Goal: Task Accomplishment & Management: Use online tool/utility

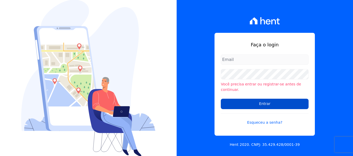
click at [259, 103] on input "Entrar" at bounding box center [265, 104] width 88 height 10
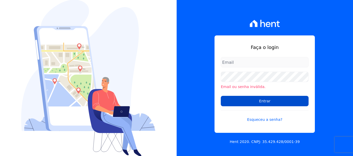
type input "[PERSON_NAME][EMAIL_ADDRESS][DOMAIN_NAME]"
click at [262, 103] on input "Entrar" at bounding box center [265, 101] width 88 height 10
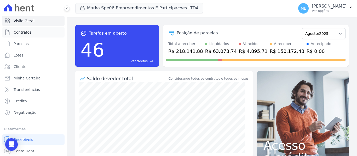
click at [29, 31] on span "Contratos" at bounding box center [23, 32] width 18 height 5
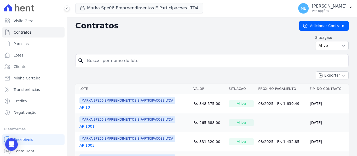
click at [138, 59] on input "search" at bounding box center [215, 61] width 262 height 10
click at [349, 8] on icon "button" at bounding box center [350, 7] width 4 height 4
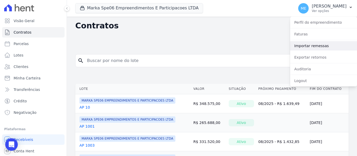
click at [307, 43] on link "Importar remessas" at bounding box center [323, 45] width 67 height 9
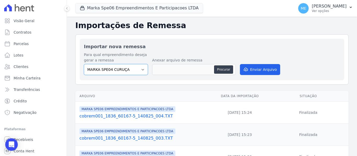
click at [141, 68] on select "MARKA SPE04 CURUÇA MARKA SPE06 EMPREENDIMENTOS E PARTICIPACOES LTDA MK SPE01 PE…" at bounding box center [116, 69] width 64 height 11
select select "c3468c08-4eb0-41a5-9d3d-6eb0d26d8926"
click at [84, 64] on select "MARKA SPE04 CURUÇA MARKA SPE06 EMPREENDIMENTOS E PARTICIPACOES LTDA MK SPE01 PE…" at bounding box center [116, 69] width 64 height 11
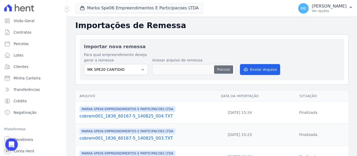
click at [226, 71] on button "Procurar" at bounding box center [223, 70] width 19 height 8
type input "cobrem001_1386_60167-5_180825_001.TXT"
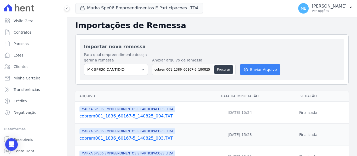
click at [258, 68] on button "Enviar Arquivo" at bounding box center [260, 69] width 40 height 11
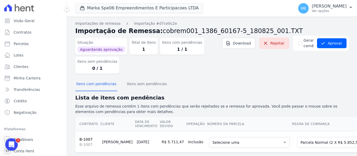
scroll to position [13, 0]
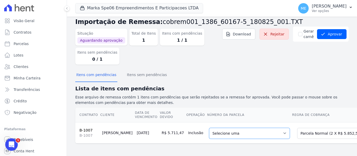
click at [260, 129] on select "Selecione uma 1 - 25/12/2025 - R$ 5.852,51 - Agendado" at bounding box center [249, 133] width 81 height 11
click at [238, 89] on h2 "Lista de itens com pendências" at bounding box center [211, 89] width 273 height 8
click at [256, 131] on select "Selecione uma 1 - 25/12/2025 - R$ 5.852,51 - Agendado" at bounding box center [249, 133] width 81 height 11
click at [259, 130] on select "Selecione uma 1 - 25/12/2025 - R$ 5.852,51 - Agendado" at bounding box center [249, 133] width 81 height 11
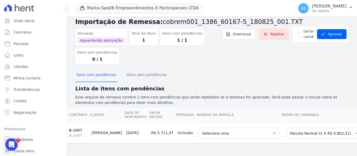
scroll to position [0, 21]
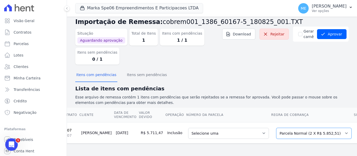
click at [313, 129] on select "Selecione uma Nova Parcela Avulsa Parcela Avulsa Existente Parcela Normal (2 X …" at bounding box center [313, 133] width 75 height 11
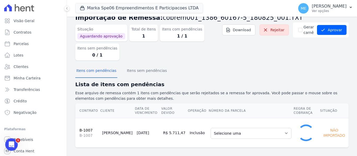
select select "0"
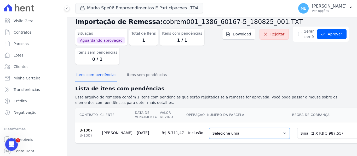
click at [259, 130] on select "Selecione uma 1 - 20/12/2025 - R$ 5.987,55 - Agendado 2 - 20/12/2026 - R$ 5.987…" at bounding box center [249, 133] width 81 height 11
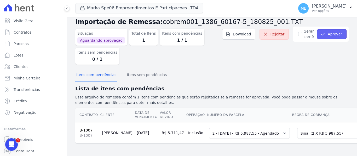
click at [331, 29] on button "Aprovar" at bounding box center [332, 34] width 30 height 10
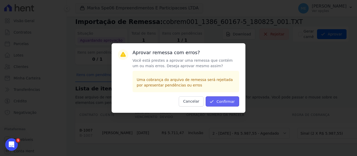
click at [235, 100] on button "Confirmar" at bounding box center [222, 102] width 33 height 10
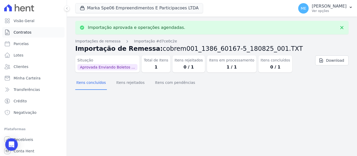
click at [36, 33] on link "Contratos" at bounding box center [33, 32] width 62 height 10
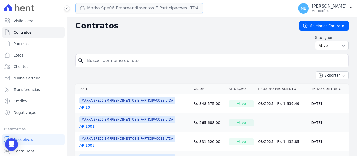
click at [130, 7] on button "Marka Spe06 Empreendimentos E Participacoes LTDA" at bounding box center [139, 8] width 128 height 10
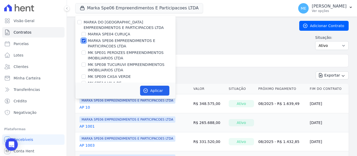
click at [83, 41] on input "MARKA SPE06 EMPREENDIMENTOS E PARTICIPACOES LTDA" at bounding box center [83, 41] width 4 height 4
checkbox input "false"
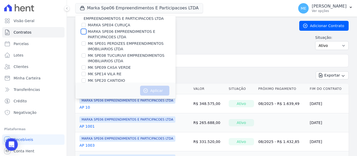
scroll to position [14, 0]
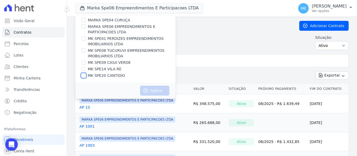
click at [84, 75] on input "MK SPE20 CANTIDIO" at bounding box center [83, 76] width 4 height 4
checkbox input "true"
click at [152, 91] on button "Aplicar" at bounding box center [154, 91] width 29 height 10
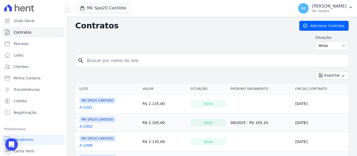
click at [162, 60] on input "search" at bounding box center [215, 61] width 262 height 10
type input "1007"
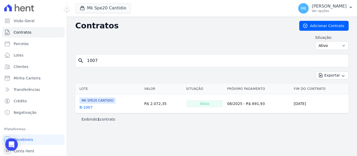
click at [89, 106] on link "B-1007" at bounding box center [85, 107] width 13 height 5
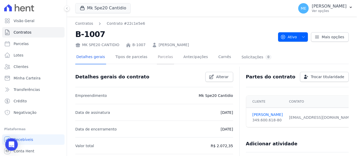
click at [160, 57] on link "Parcelas" at bounding box center [165, 58] width 17 height 14
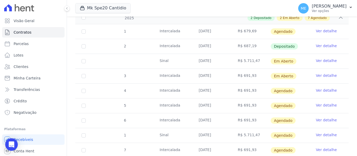
scroll to position [104, 0]
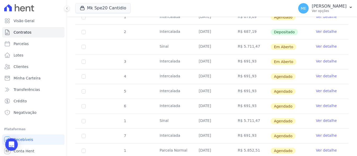
click at [320, 44] on link "Ver detalhe" at bounding box center [326, 46] width 21 height 5
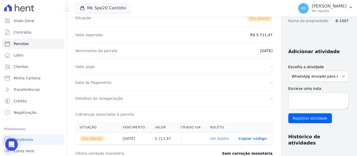
scroll to position [183, 0]
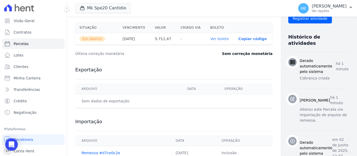
click at [210, 39] on link "Ver boleto" at bounding box center [219, 39] width 19 height 4
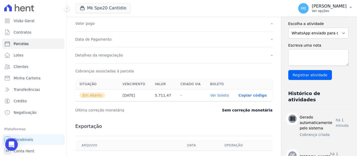
scroll to position [78, 0]
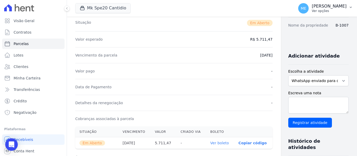
click at [351, 6] on icon "button" at bounding box center [350, 7] width 4 height 4
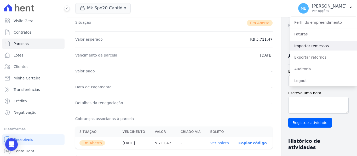
click at [310, 44] on link "Importar remessas" at bounding box center [323, 45] width 67 height 9
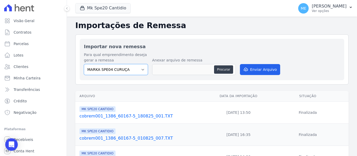
click at [144, 72] on select "MARKA SPE04 CURUÇA MARKA SPE06 EMPREENDIMENTOS E PARTICIPACOES LTDA MK SPE01 PE…" at bounding box center [116, 69] width 64 height 11
select select "faf7fecb-8fd7-4b35-8acd-3d6a38ea6f82"
click at [84, 64] on select "MARKA SPE04 CURUÇA MARKA SPE06 EMPREENDIMENTOS E PARTICIPACOES LTDA MK SPE01 PE…" at bounding box center [116, 69] width 64 height 11
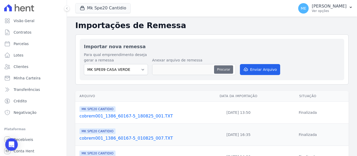
click at [222, 69] on button "Procurar" at bounding box center [223, 70] width 19 height 8
type input "cobrem001_1836_60167-5_180825_002.TXT"
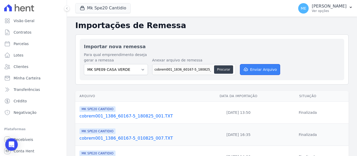
click at [265, 71] on button "Enviar Arquivo" at bounding box center [260, 69] width 40 height 11
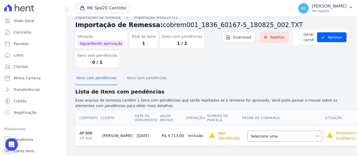
scroll to position [9, 0]
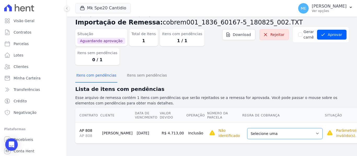
click at [295, 133] on select "Selecione uma Nova Parcela Avulsa Parcela Avulsa Existente Parcela Normal (1 X …" at bounding box center [284, 133] width 75 height 11
click at [297, 133] on select "Selecione uma Nova Parcela Avulsa Parcela Avulsa Existente Parcela Normal (1 X …" at bounding box center [284, 133] width 75 height 11
click at [296, 134] on select "Selecione uma Nova Parcela Avulsa Parcela Avulsa Existente Parcela Normal (1 X …" at bounding box center [284, 133] width 75 height 11
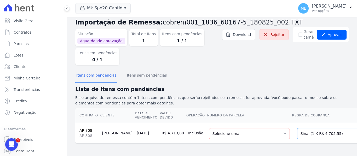
click at [336, 133] on select "Selecione uma Nova Parcela Avulsa Parcela Avulsa Existente Parcela Normal (1 X …" at bounding box center [334, 133] width 75 height 11
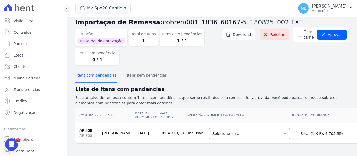
click at [261, 133] on select "Selecione uma 1 - 20/06/2025 - R$ 4.705,55 - Agendado" at bounding box center [249, 133] width 81 height 11
click at [260, 129] on select "Selecione uma 1 - 20/06/2025 - R$ 4.705,55 - Agendado" at bounding box center [249, 133] width 81 height 11
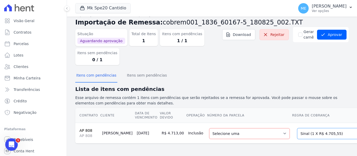
click at [336, 130] on select "Selecione uma Nova Parcela Avulsa Parcela Avulsa Existente Parcela Normal (1 X …" at bounding box center [334, 133] width 75 height 11
click at [321, 63] on div "Situação Aguardando aprovação Total de Itens 1 Itens com pendências 1 / 1 Itens…" at bounding box center [211, 48] width 273 height 42
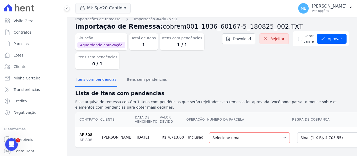
scroll to position [0, 0]
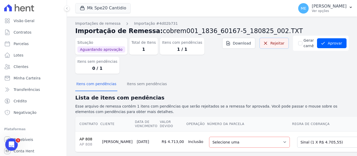
click at [277, 43] on link "Rejeitar" at bounding box center [273, 43] width 29 height 11
click at [20, 32] on span "Contratos" at bounding box center [23, 32] width 18 height 5
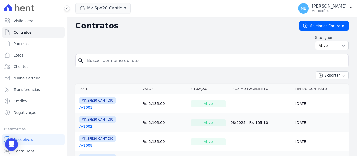
click at [108, 62] on input "search" at bounding box center [215, 61] width 262 height 10
type input "808"
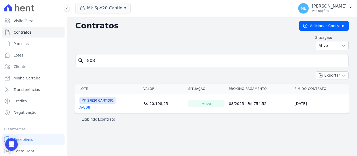
click at [83, 108] on link "A-808" at bounding box center [84, 107] width 11 height 5
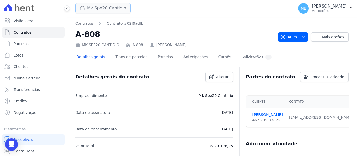
click at [114, 8] on button "Mk Spe20 Cantidio" at bounding box center [102, 8] width 55 height 10
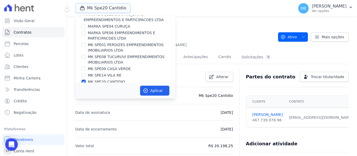
scroll to position [14, 0]
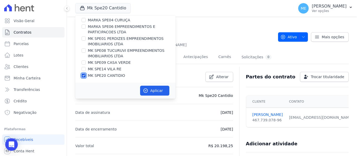
click at [84, 75] on input "MK SPE20 CANTIDIO" at bounding box center [83, 76] width 4 height 4
checkbox input "false"
click at [85, 61] on input "MK SPE09 CASA VERDE" at bounding box center [83, 63] width 4 height 4
checkbox input "true"
click at [165, 90] on button "Aplicar" at bounding box center [154, 91] width 29 height 10
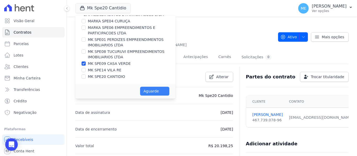
scroll to position [13, 0]
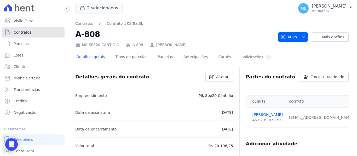
click at [37, 33] on link "Contratos" at bounding box center [33, 32] width 62 height 10
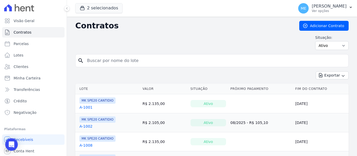
click at [124, 65] on input "search" at bounding box center [215, 61] width 262 height 10
type input "808"
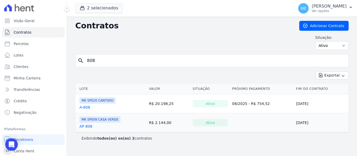
click at [86, 126] on link "AP 808" at bounding box center [85, 126] width 13 height 5
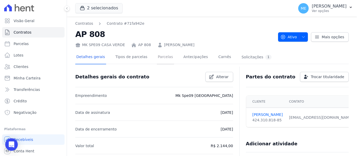
click at [164, 59] on link "Parcelas" at bounding box center [165, 58] width 17 height 14
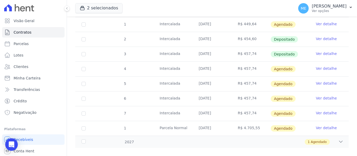
scroll to position [115, 0]
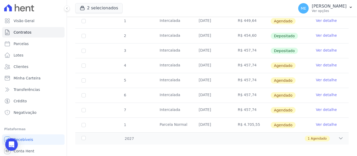
click at [317, 122] on link "Ver detalhe" at bounding box center [326, 124] width 21 height 5
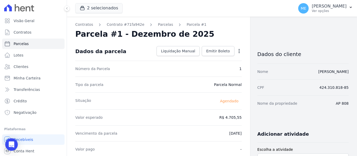
click at [238, 52] on icon "button" at bounding box center [238, 51] width 5 height 5
click at [205, 68] on link "Antecipar" at bounding box center [217, 67] width 46 height 9
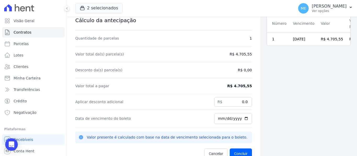
scroll to position [17, 0]
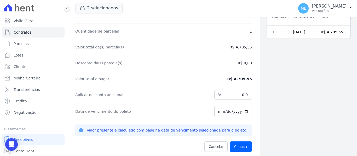
click at [239, 79] on dd "R$ 4.705,55" at bounding box center [239, 79] width 25 height 5
click at [209, 146] on span "Cancelar" at bounding box center [216, 146] width 14 height 5
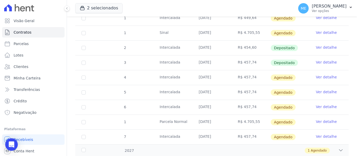
scroll to position [115, 0]
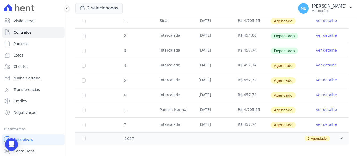
click at [324, 107] on link "Ver detalhe" at bounding box center [326, 109] width 21 height 5
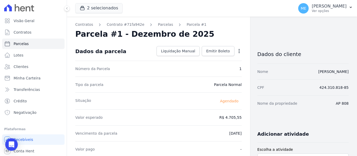
click at [236, 51] on icon "button" at bounding box center [238, 51] width 5 height 5
click at [207, 57] on link "Alterar" at bounding box center [217, 58] width 46 height 9
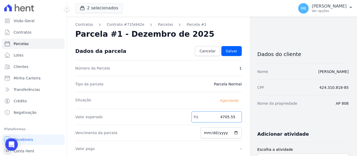
click at [232, 116] on input "4705.55" at bounding box center [216, 117] width 50 height 11
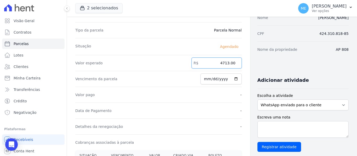
scroll to position [26, 0]
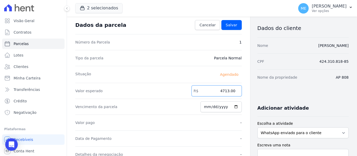
type input "4713.00"
click at [213, 108] on input "2025-12-30" at bounding box center [220, 107] width 41 height 11
type input "2025-08-30"
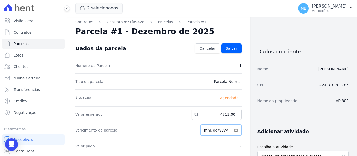
scroll to position [0, 0]
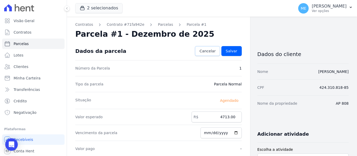
click at [209, 52] on span "Cancelar" at bounding box center [207, 51] width 16 height 5
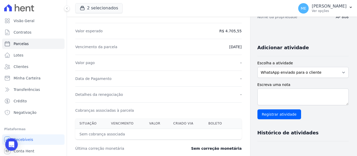
scroll to position [44, 0]
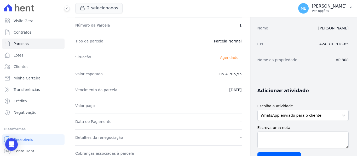
click at [352, 6] on icon "button" at bounding box center [350, 7] width 4 height 4
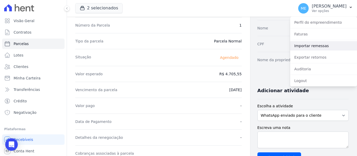
click at [311, 43] on link "Importar remessas" at bounding box center [323, 45] width 67 height 9
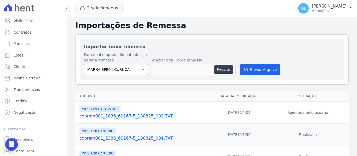
click at [140, 69] on select "MARKA SPE04 CURUÇA MARKA SPE06 EMPREENDIMENTOS E PARTICIPACOES LTDA MK SPE01 PE…" at bounding box center [116, 69] width 64 height 11
click at [141, 68] on select "MARKA SPE04 CURUÇA MARKA SPE06 EMPREENDIMENTOS E PARTICIPACOES LTDA MK SPE01 PE…" at bounding box center [116, 69] width 64 height 11
select select "faf7fecb-8fd7-4b35-8acd-3d6a38ea6f82"
click at [84, 64] on select "MARKA SPE04 CURUÇA MARKA SPE06 EMPREENDIMENTOS E PARTICIPACOES LTDA MK SPE01 PE…" at bounding box center [116, 69] width 64 height 11
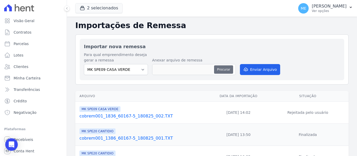
click at [226, 69] on button "Procurar" at bounding box center [223, 70] width 19 height 8
type input "cobrem001_1836_60167-5_180825_002.TXT"
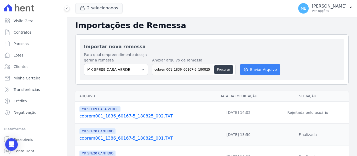
click at [262, 68] on button "Enviar Arquivo" at bounding box center [260, 69] width 40 height 11
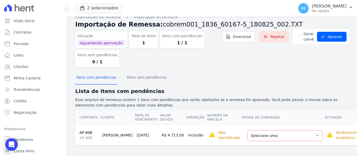
scroll to position [9, 0]
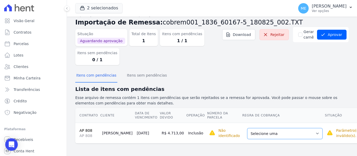
click at [297, 133] on select "Selecione uma Nova Parcela Avulsa Parcela Avulsa Existente Parcela Normal (1 X …" at bounding box center [284, 133] width 75 height 11
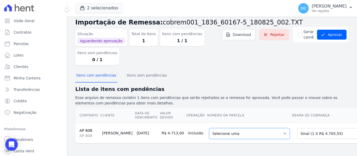
click at [261, 134] on select "Selecione uma 1 - 20/06/2025 - R$ 4.705,55 - Agendado" at bounding box center [249, 133] width 81 height 11
click at [260, 128] on select "Selecione uma 1 - 20/06/2025 - R$ 4.705,55 - Agendado" at bounding box center [249, 133] width 81 height 11
click at [292, 139] on td "Selecione uma Nova Parcela Avulsa Parcela Avulsa Existente Parcela Normal (1 X …" at bounding box center [333, 133] width 83 height 21
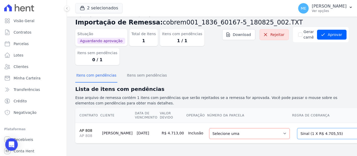
click at [335, 129] on select "Selecione uma Nova Parcela Avulsa Parcela Avulsa Existente Parcela Normal (1 X …" at bounding box center [334, 133] width 75 height 11
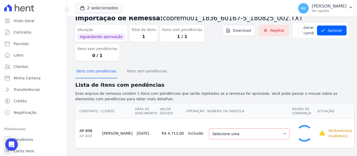
select select "0"
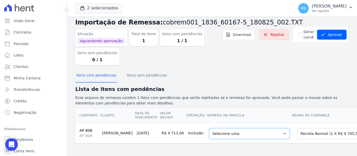
click at [260, 130] on select "Selecione uma 1 - 30/12/2025 - R$ 4.705,55 - Agendado" at bounding box center [249, 133] width 81 height 11
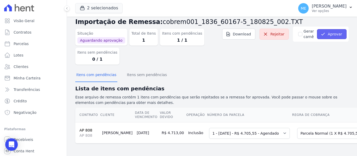
click at [326, 31] on button "Aprovar" at bounding box center [332, 34] width 30 height 10
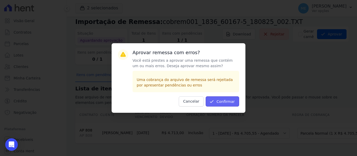
click at [226, 99] on button "Confirmar" at bounding box center [222, 102] width 33 height 10
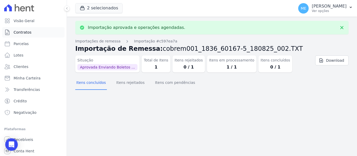
click at [21, 32] on span "Contratos" at bounding box center [23, 32] width 18 height 5
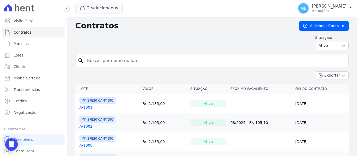
click at [113, 60] on input "search" at bounding box center [215, 61] width 262 height 10
type input "808"
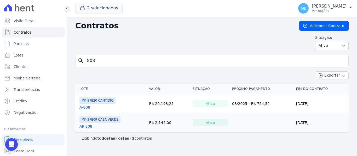
click at [89, 127] on link "AP 808" at bounding box center [85, 126] width 13 height 5
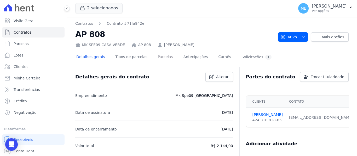
click at [163, 56] on link "Parcelas" at bounding box center [165, 58] width 17 height 14
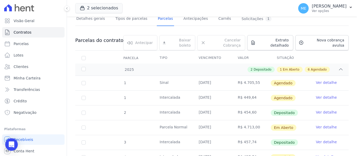
scroll to position [52, 0]
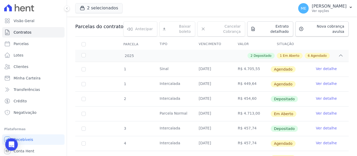
click at [329, 111] on link "Ver detalhe" at bounding box center [326, 113] width 21 height 5
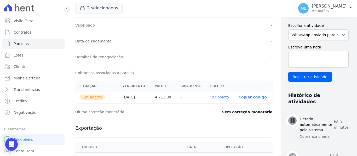
scroll to position [131, 0]
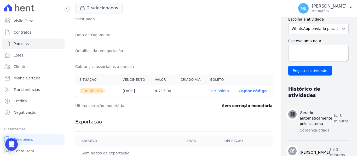
click at [212, 92] on link "Ver boleto" at bounding box center [219, 91] width 19 height 4
